Goal: Register for event/course

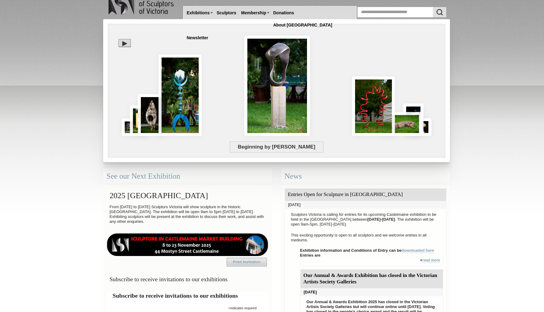
scroll to position [16, 0]
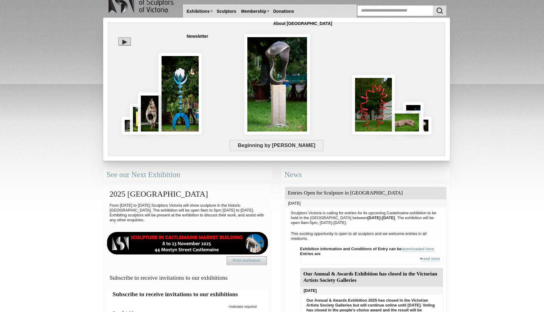
click at [197, 236] on img at bounding box center [188, 243] width 162 height 23
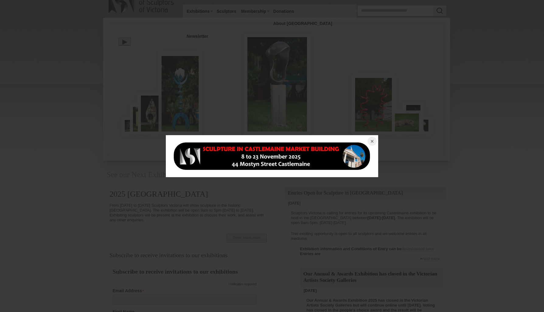
click at [374, 142] on button at bounding box center [371, 141] width 13 height 13
click at [372, 141] on button at bounding box center [371, 141] width 13 height 13
click at [472, 173] on div at bounding box center [272, 156] width 544 height 312
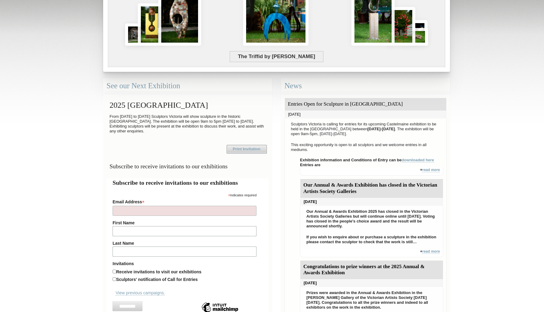
scroll to position [105, 0]
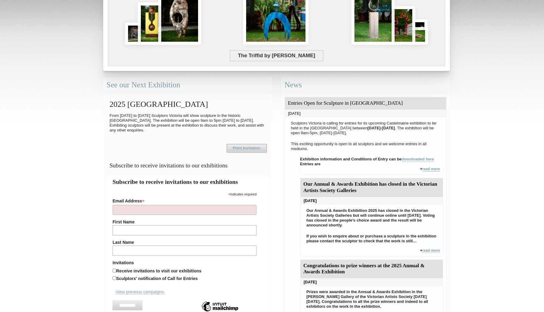
click at [431, 168] on link "read more" at bounding box center [431, 169] width 18 height 5
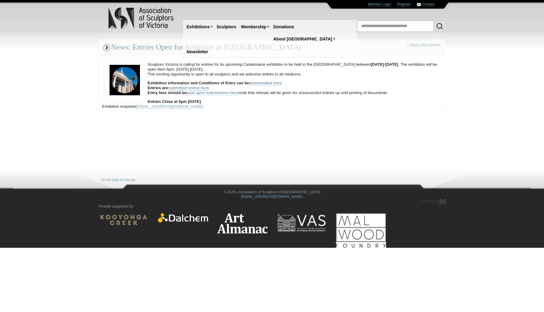
click at [192, 88] on link "submitted online here" at bounding box center [188, 88] width 41 height 5
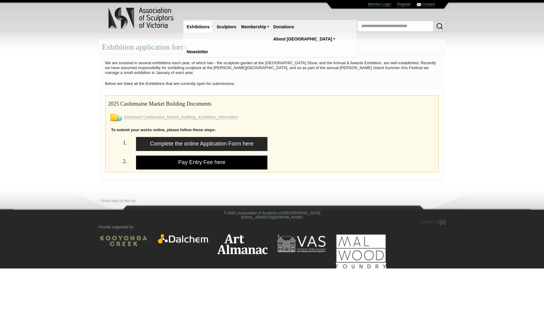
click at [197, 162] on link "Pay Entry Fee here" at bounding box center [201, 162] width 131 height 14
